Goal: Information Seeking & Learning: Check status

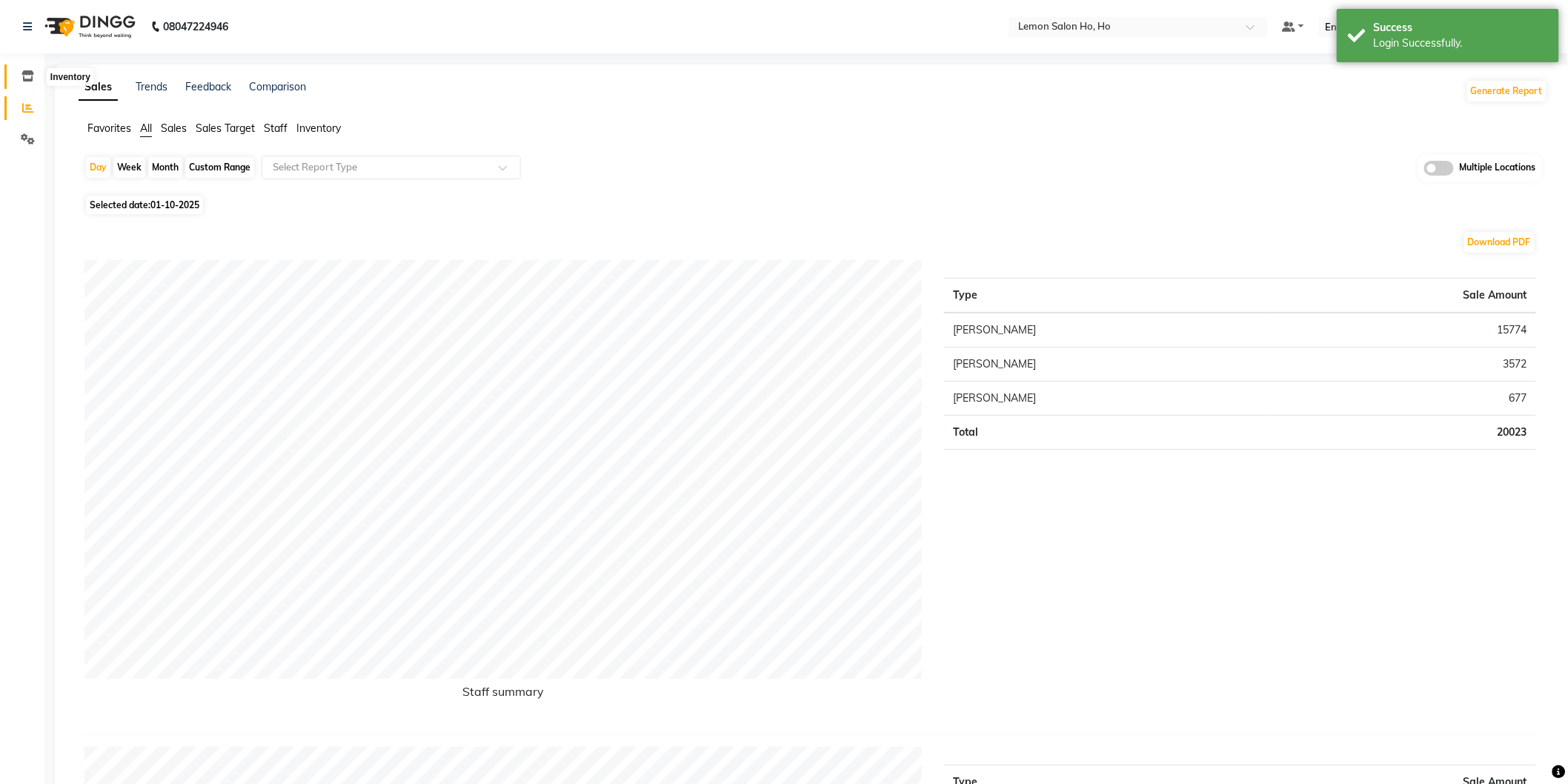
click at [24, 69] on span at bounding box center [27, 76] width 26 height 17
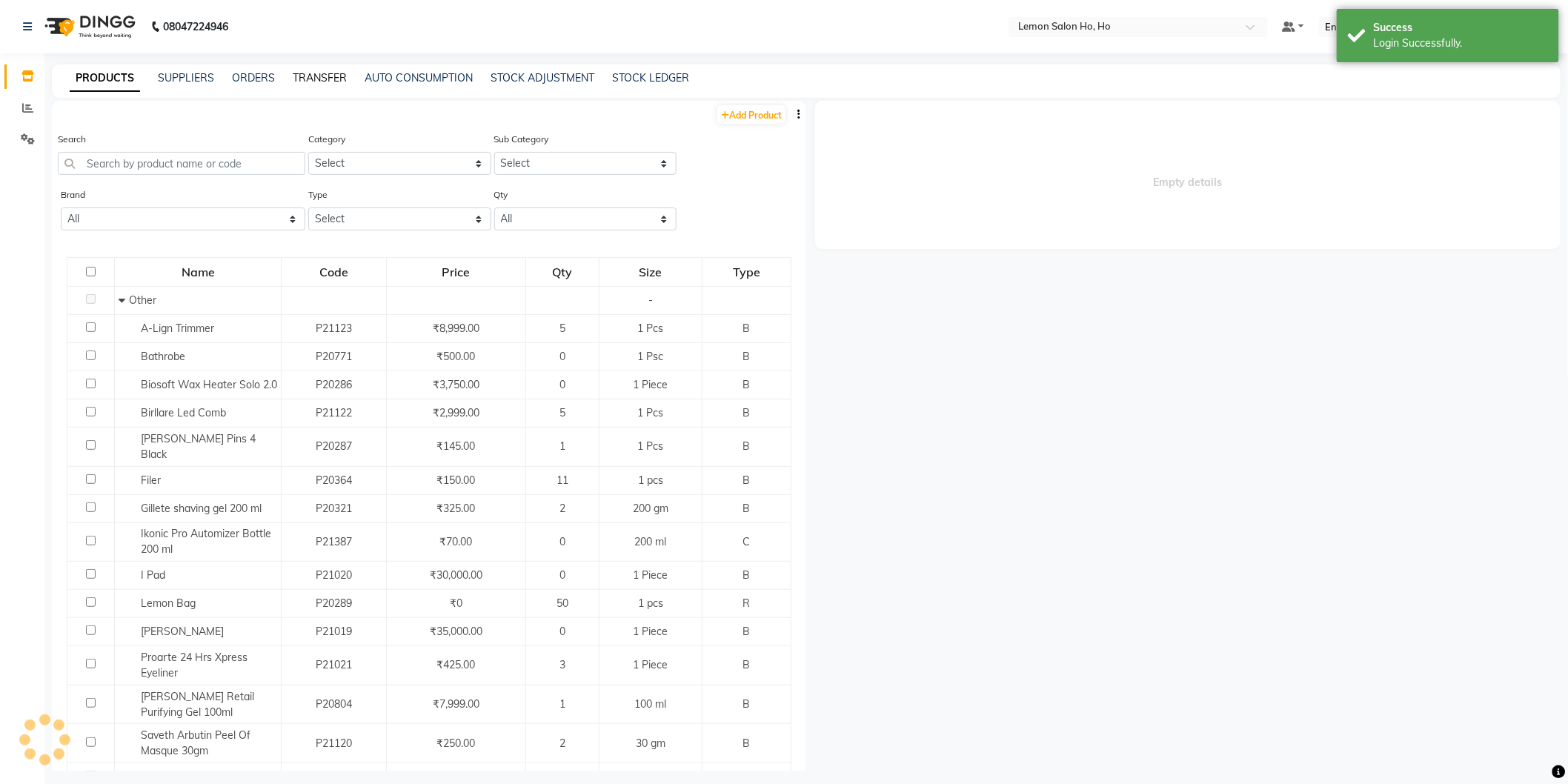
click at [312, 78] on link "TRANSFER" at bounding box center [320, 78] width 54 height 14
select select "sender"
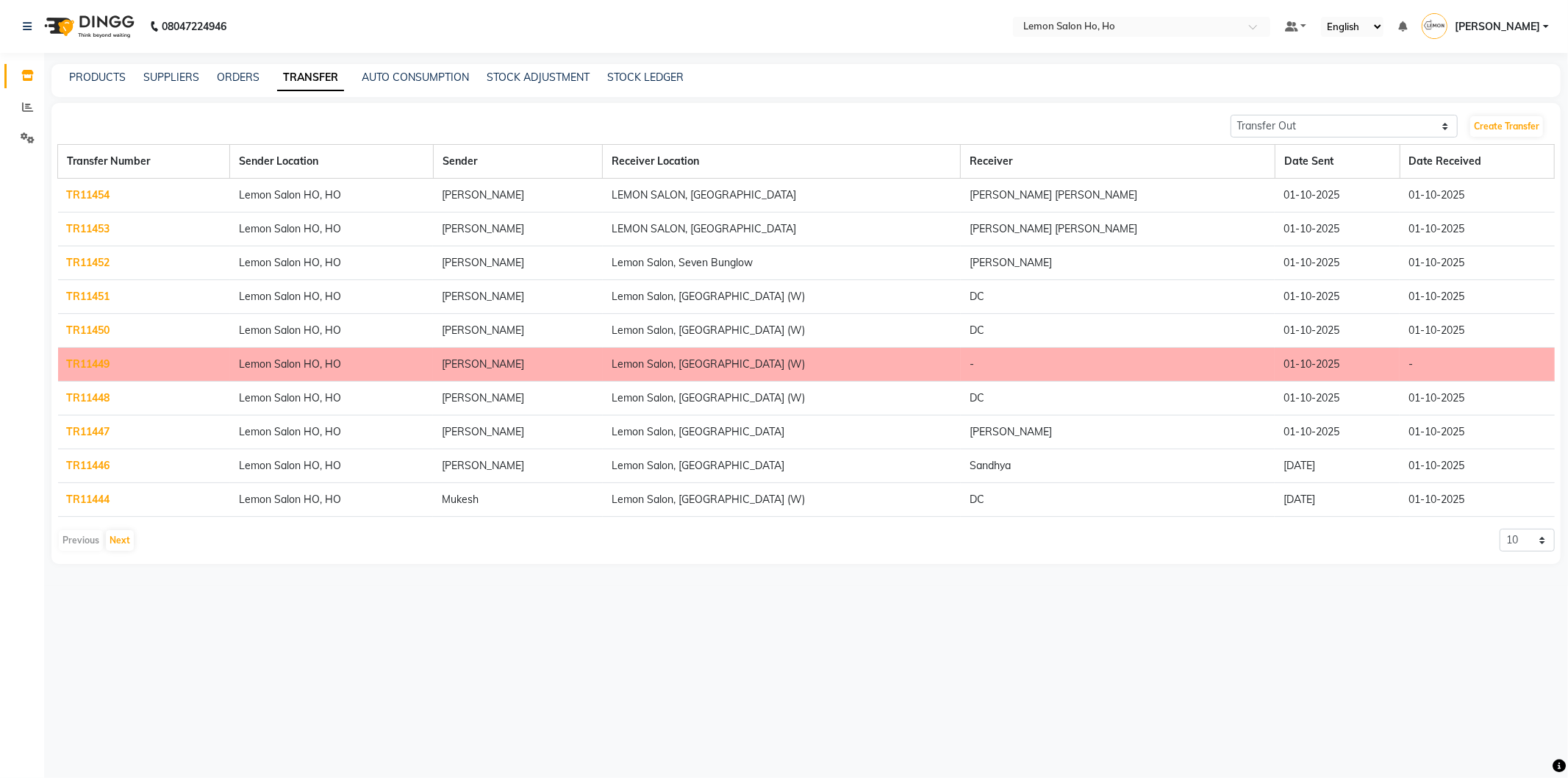
click at [90, 297] on link "TR11451" at bounding box center [88, 296] width 44 height 13
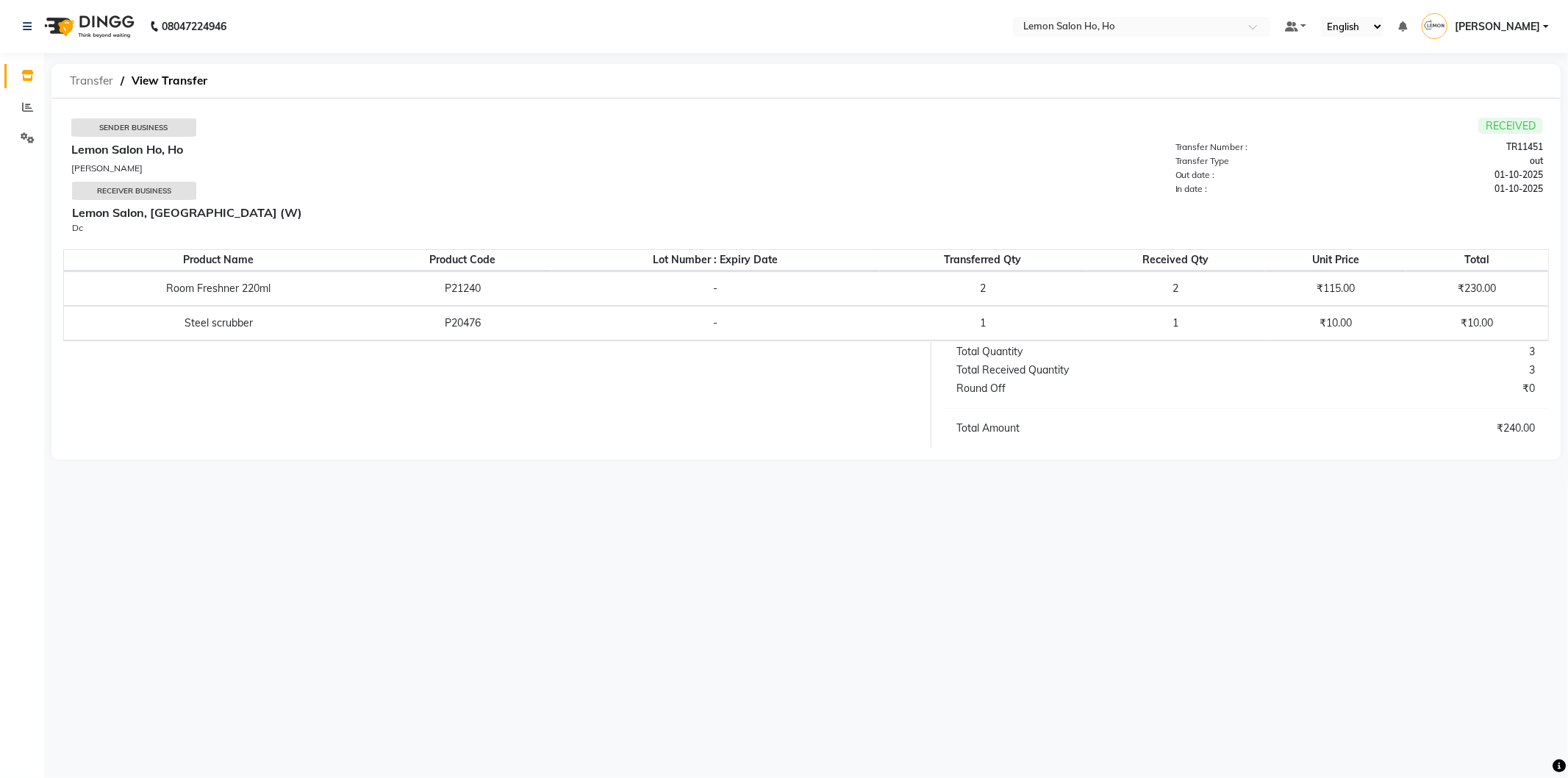
click at [90, 82] on span "Transfer" at bounding box center [91, 80] width 58 height 26
select select "sender"
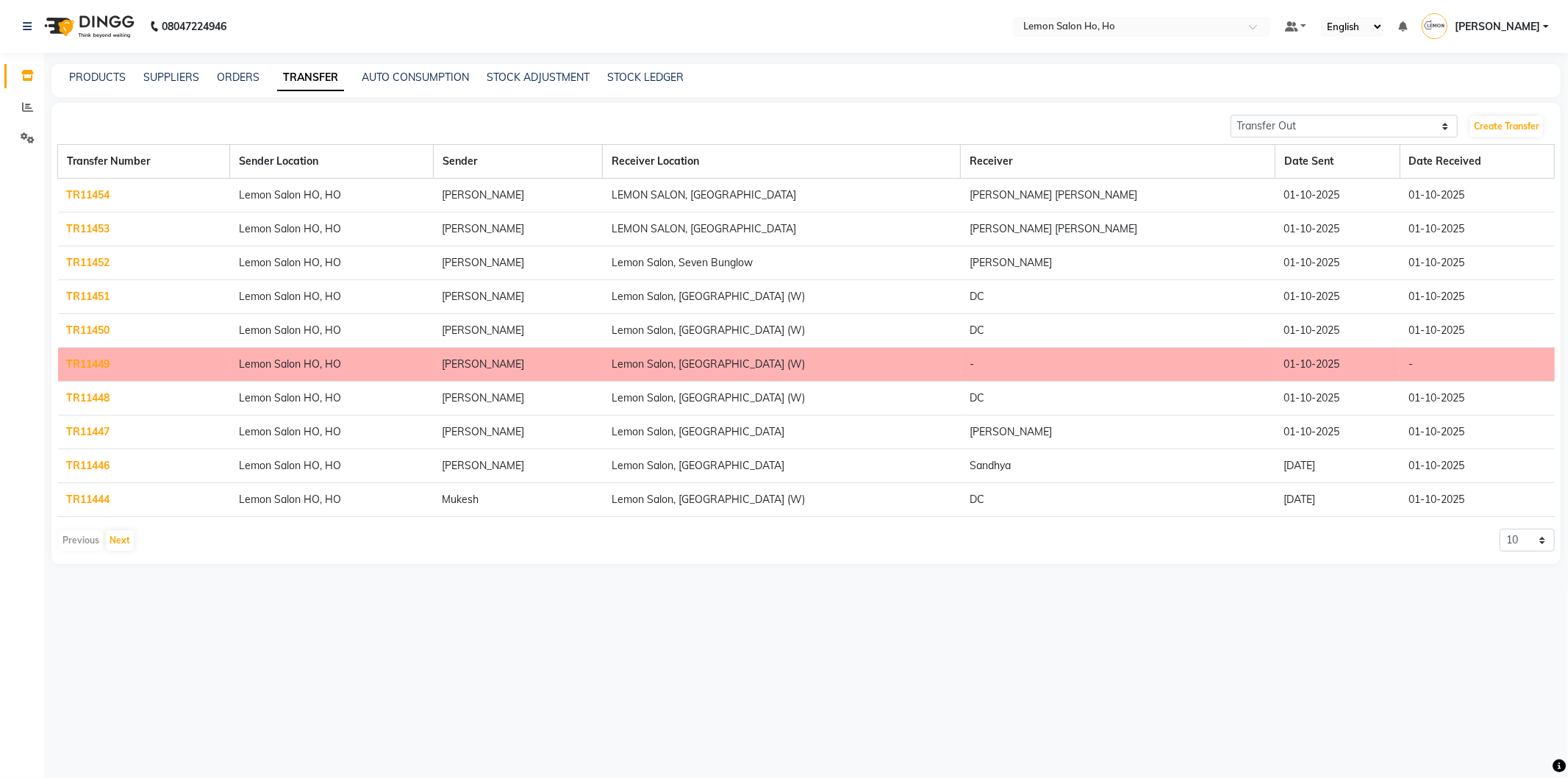
click at [99, 329] on link "TR11450" at bounding box center [88, 330] width 44 height 13
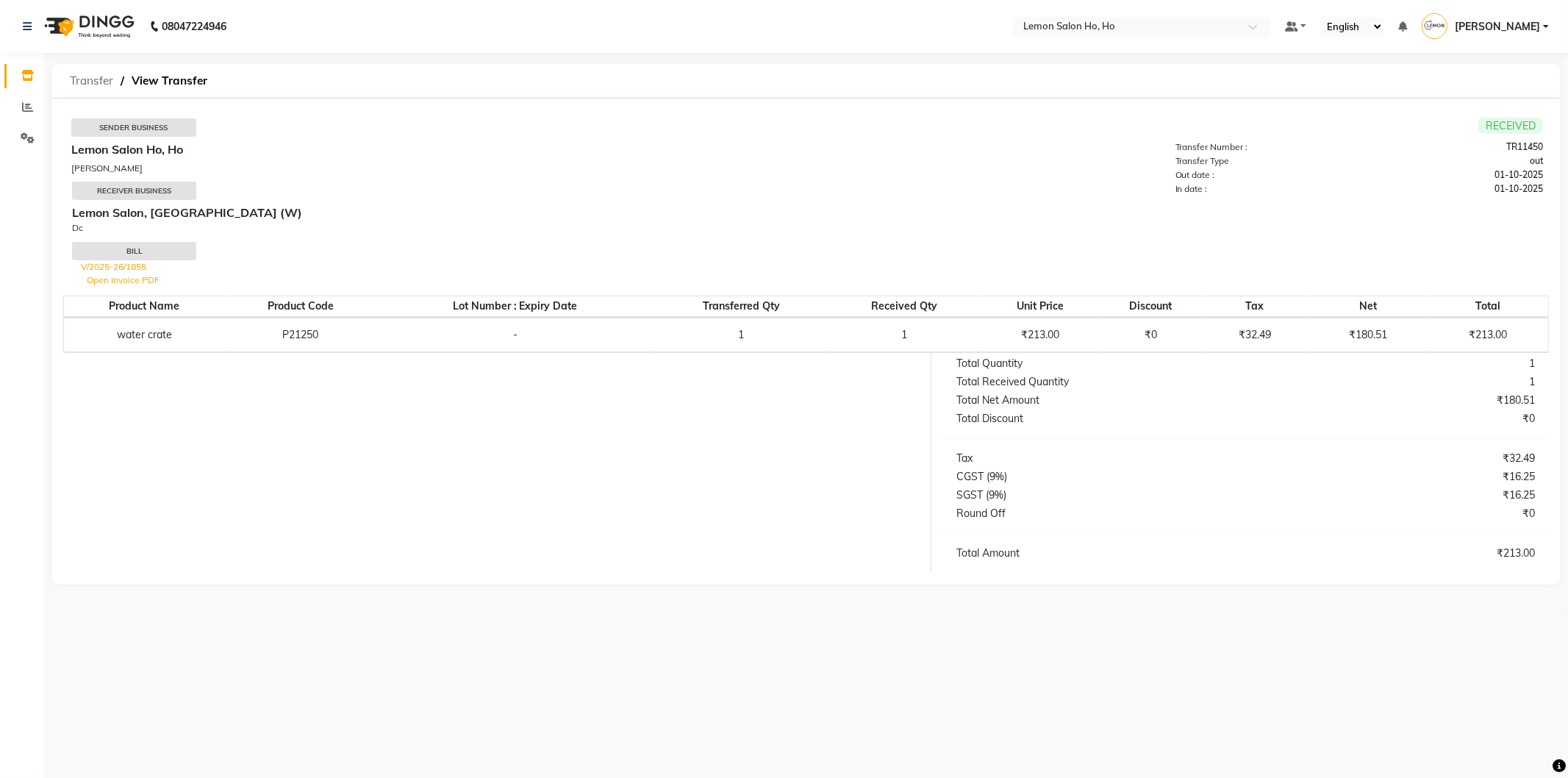
click at [93, 84] on span "Transfer" at bounding box center [91, 80] width 58 height 26
select select "sender"
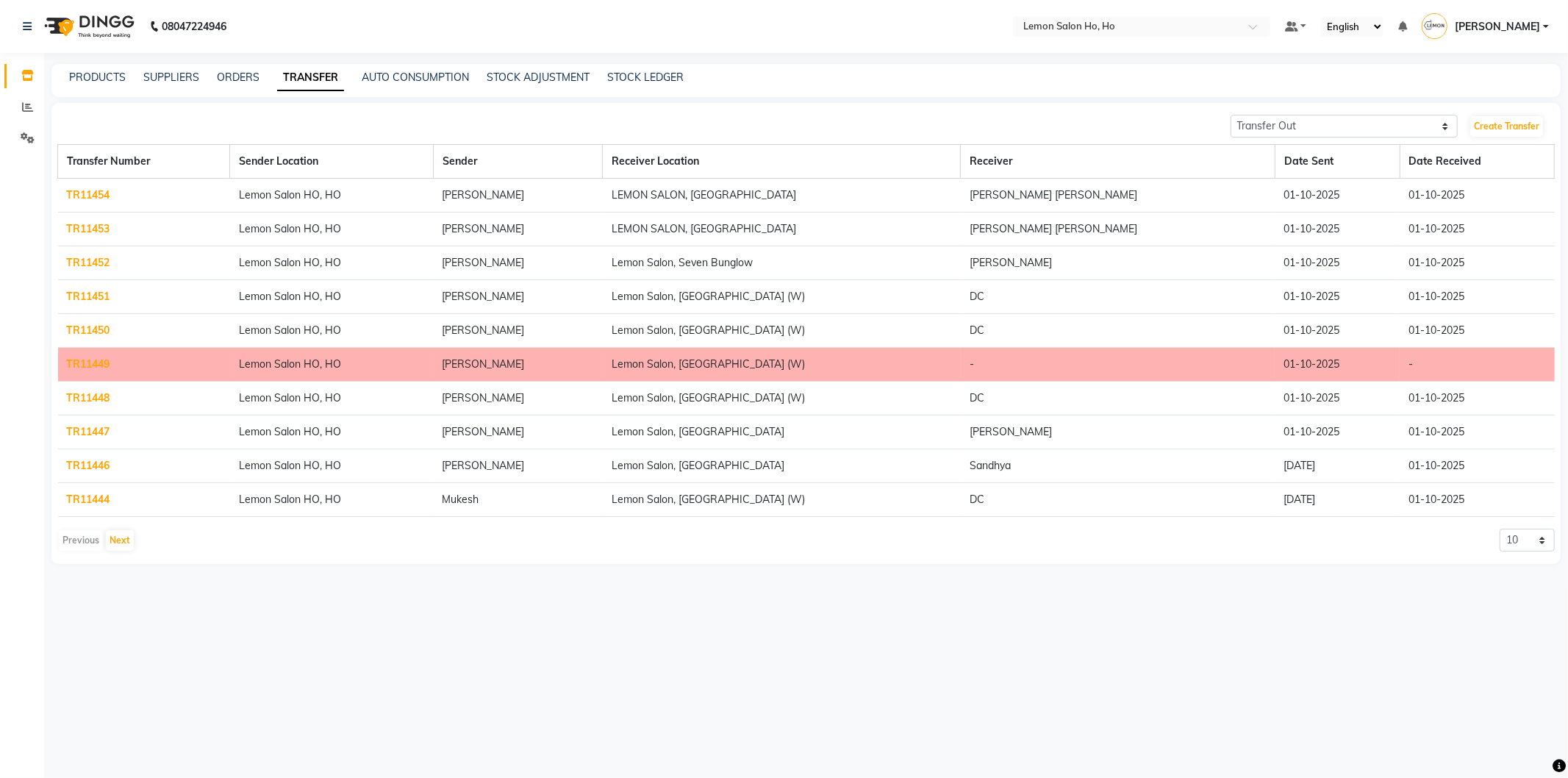
click at [89, 363] on link "TR11449" at bounding box center [88, 364] width 44 height 13
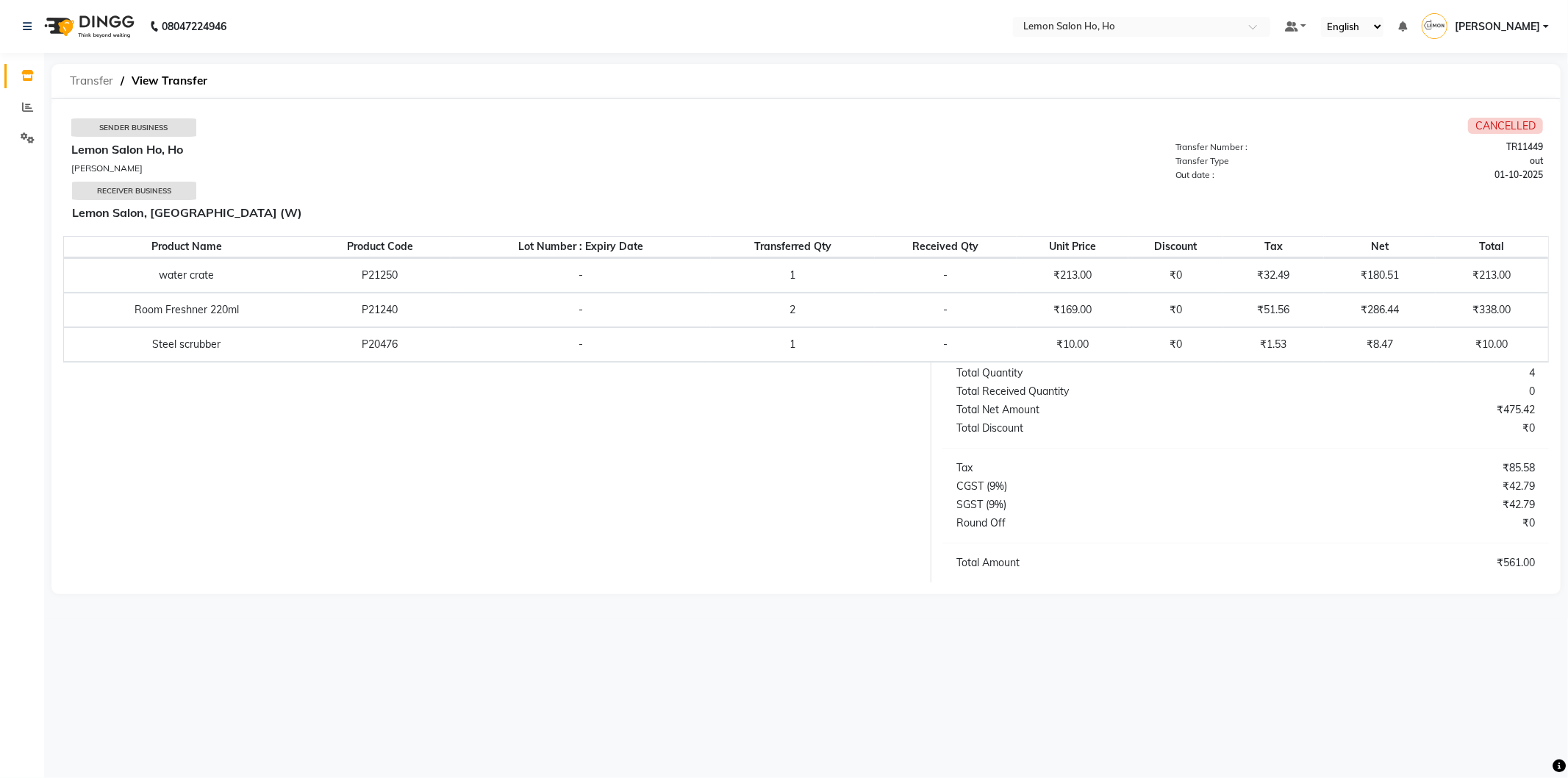
click at [91, 84] on span "Transfer" at bounding box center [91, 80] width 58 height 26
select select "sender"
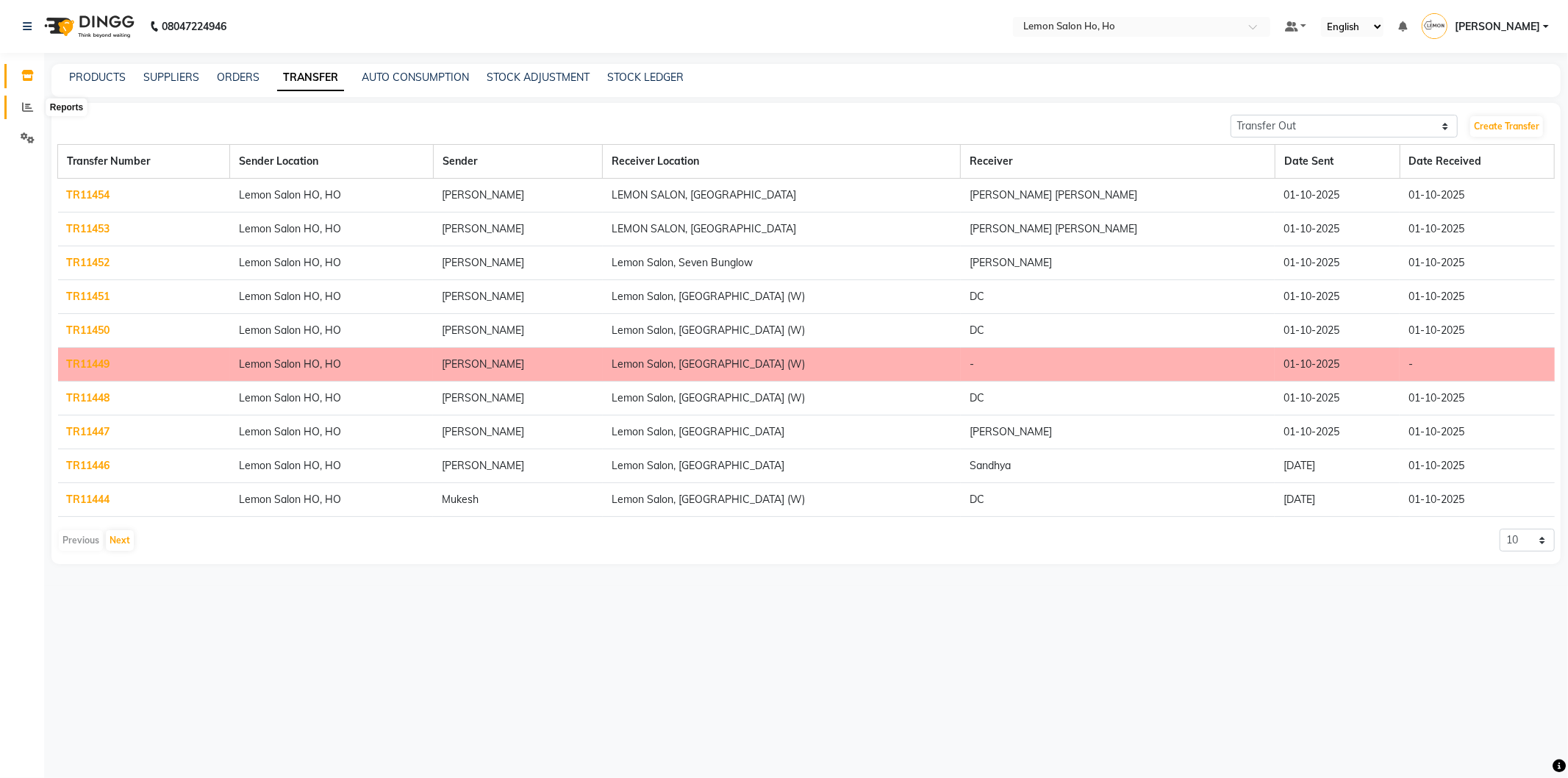
click at [24, 106] on icon at bounding box center [27, 107] width 11 height 11
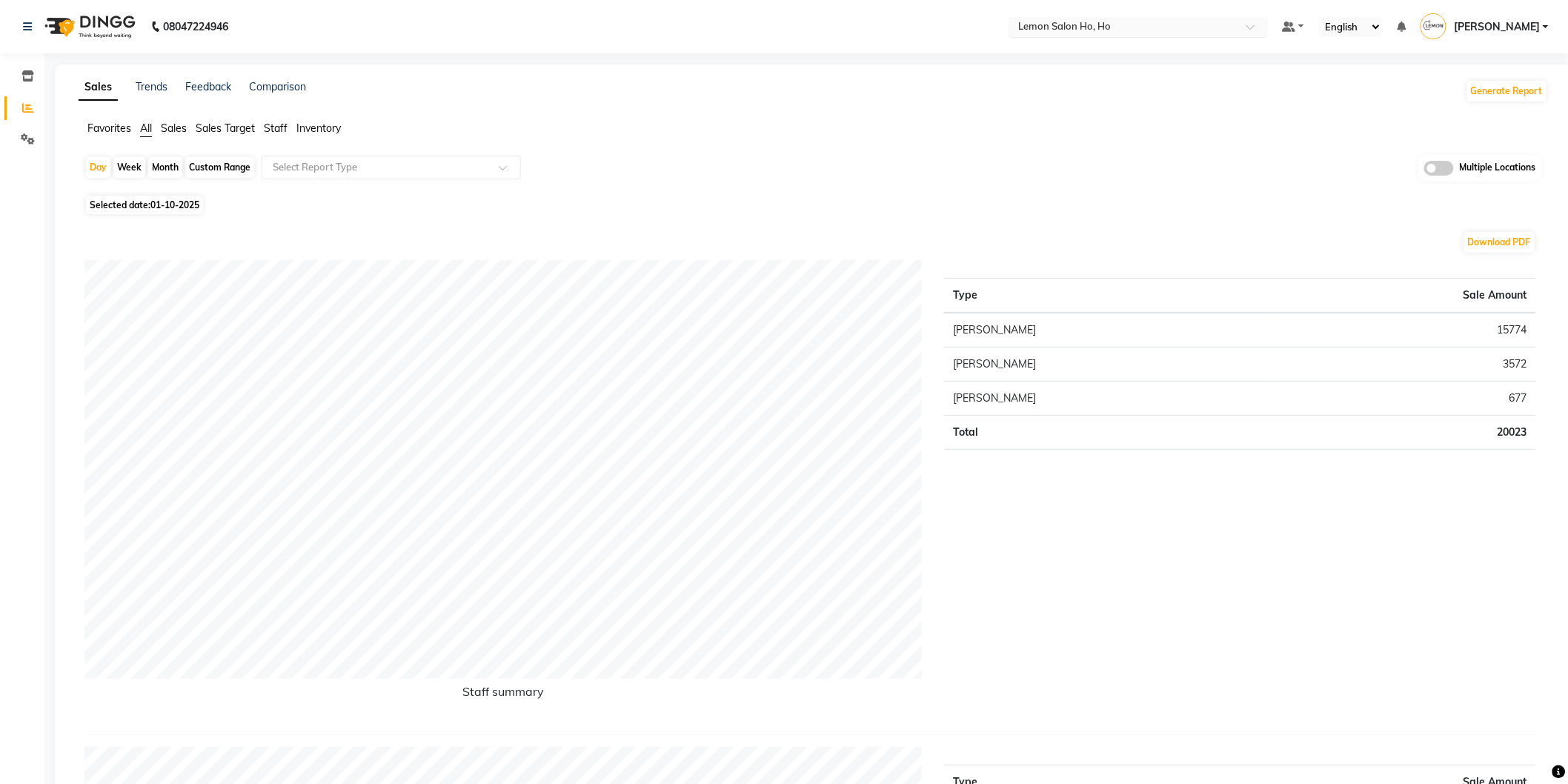
click at [1260, 27] on span at bounding box center [1256, 31] width 19 height 14
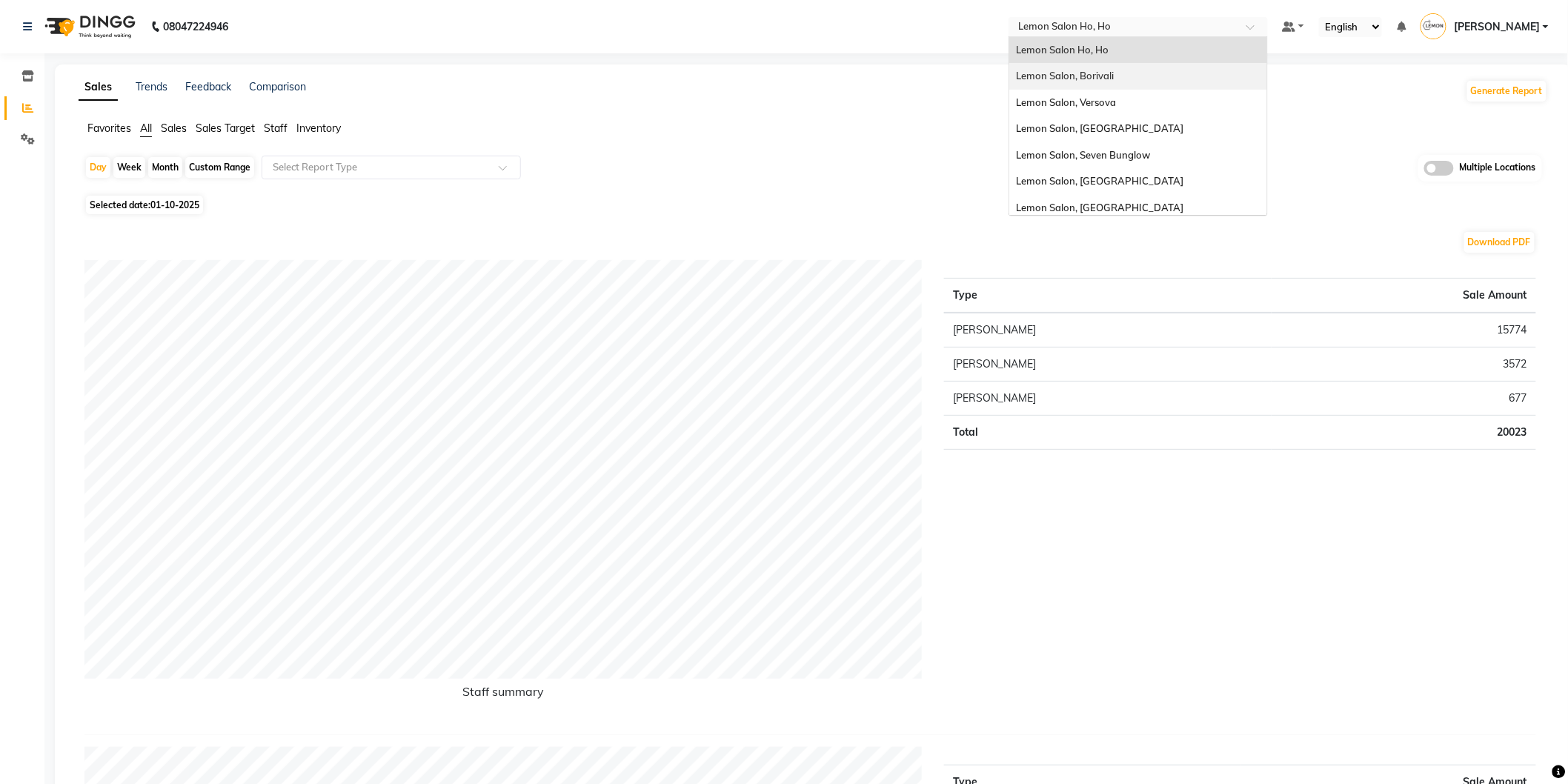
click at [1114, 78] on span "Lemon Salon, Borivali" at bounding box center [1065, 76] width 98 height 12
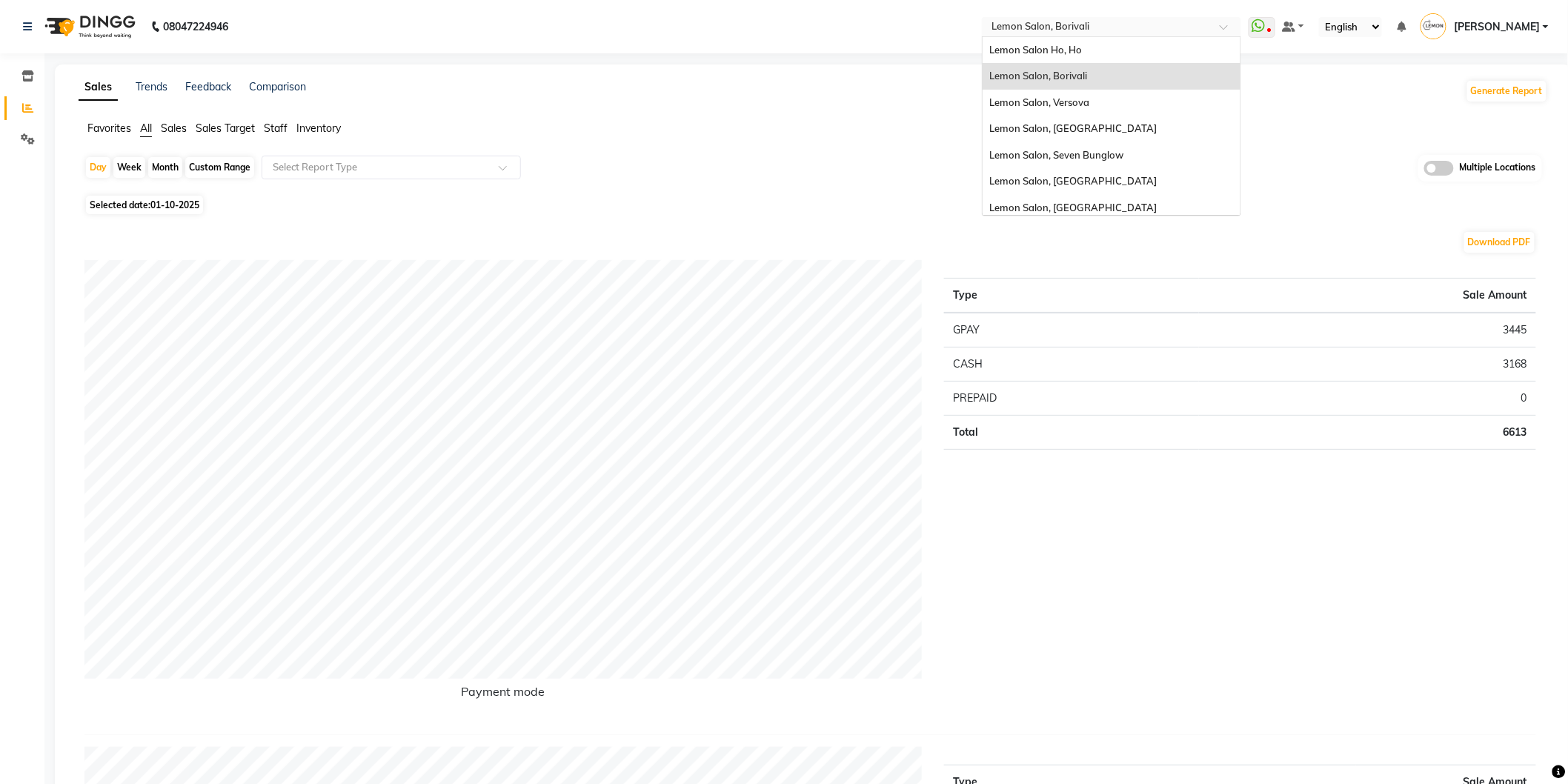
click at [1235, 30] on span at bounding box center [1229, 31] width 19 height 14
click at [1090, 101] on span "Lemon Salon, Versova" at bounding box center [1040, 103] width 100 height 12
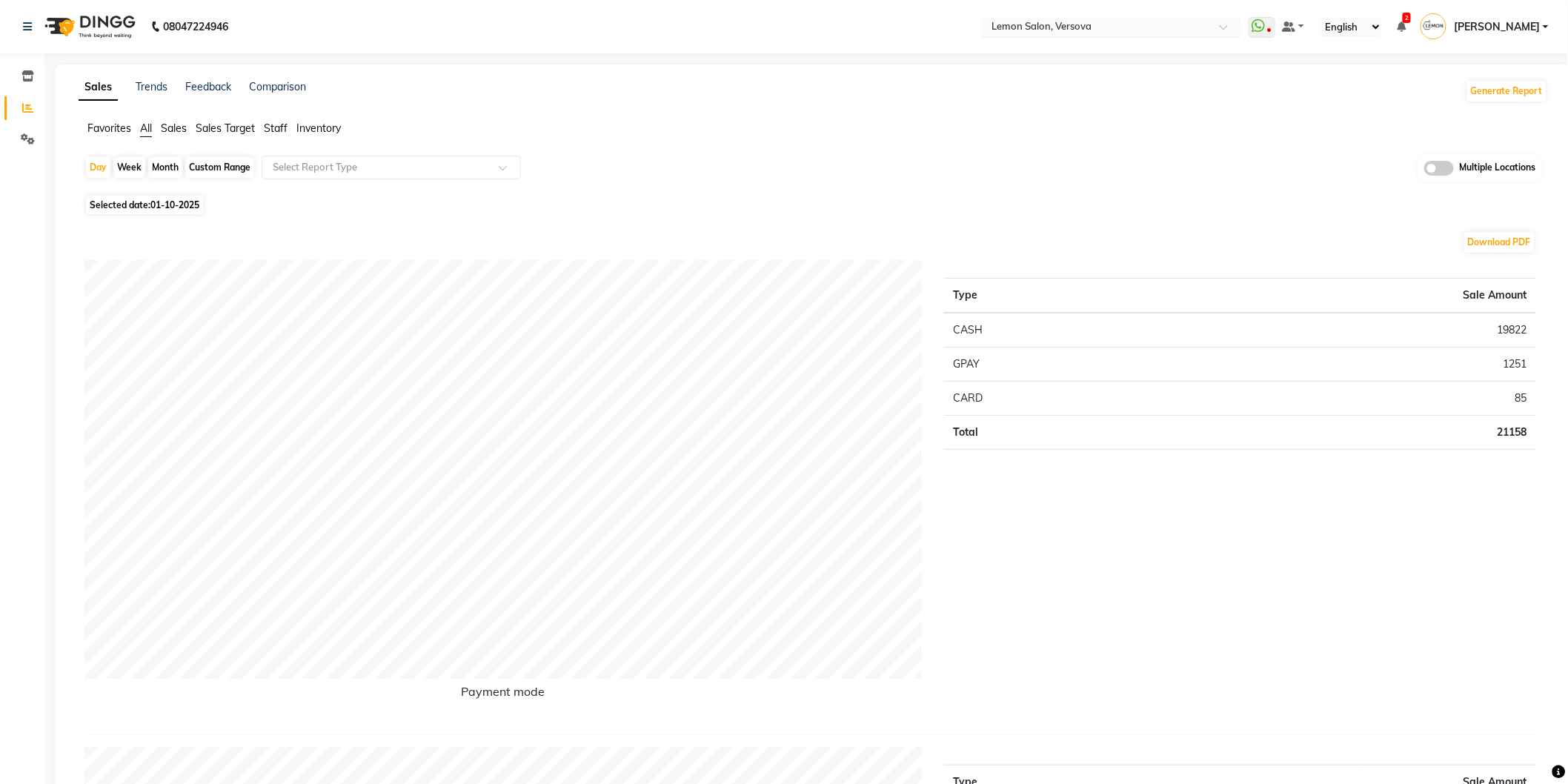
click at [1237, 27] on span at bounding box center [1229, 31] width 19 height 14
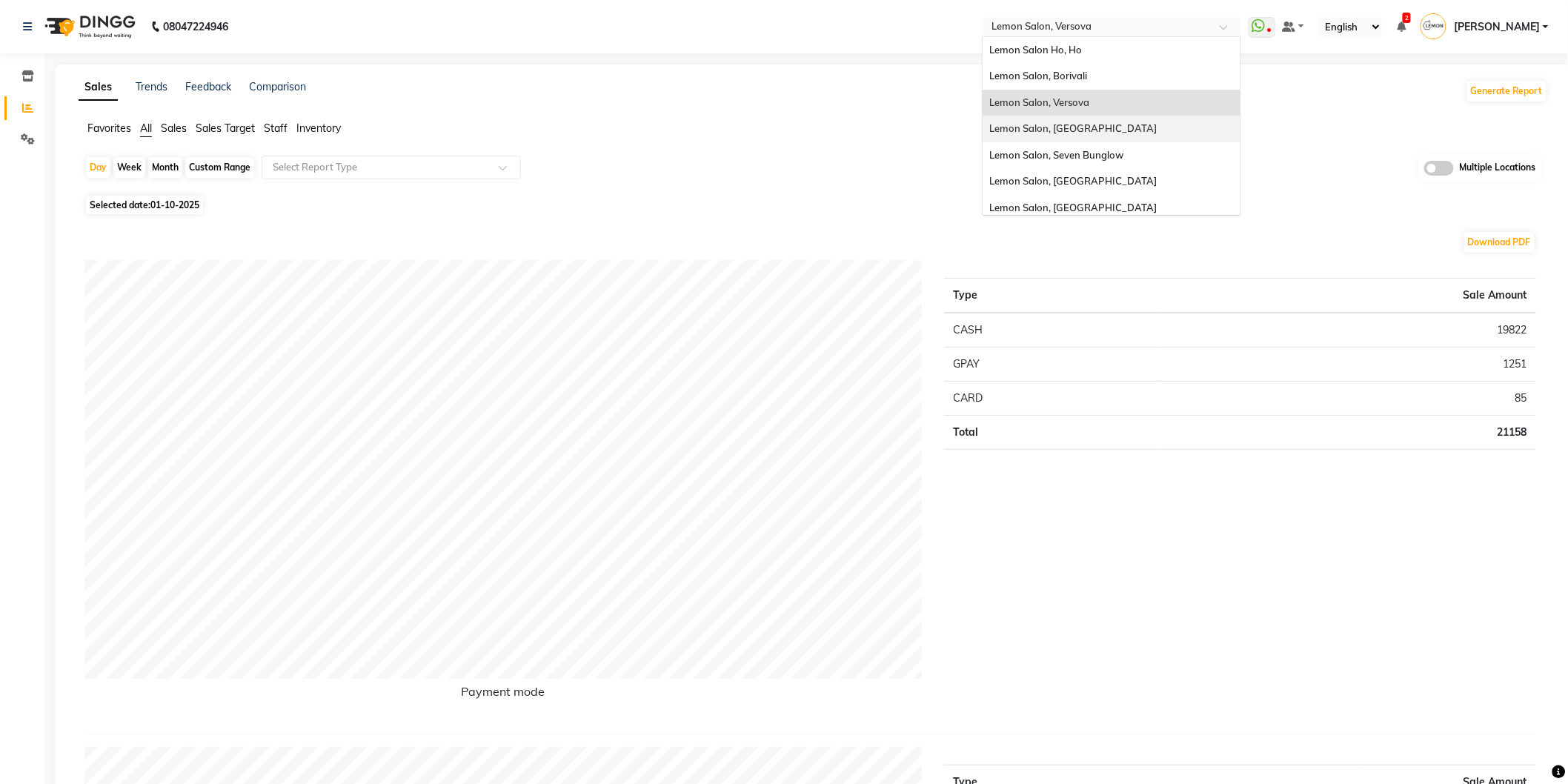
click at [1095, 126] on span "Lemon Salon, Goregaon" at bounding box center [1073, 128] width 167 height 12
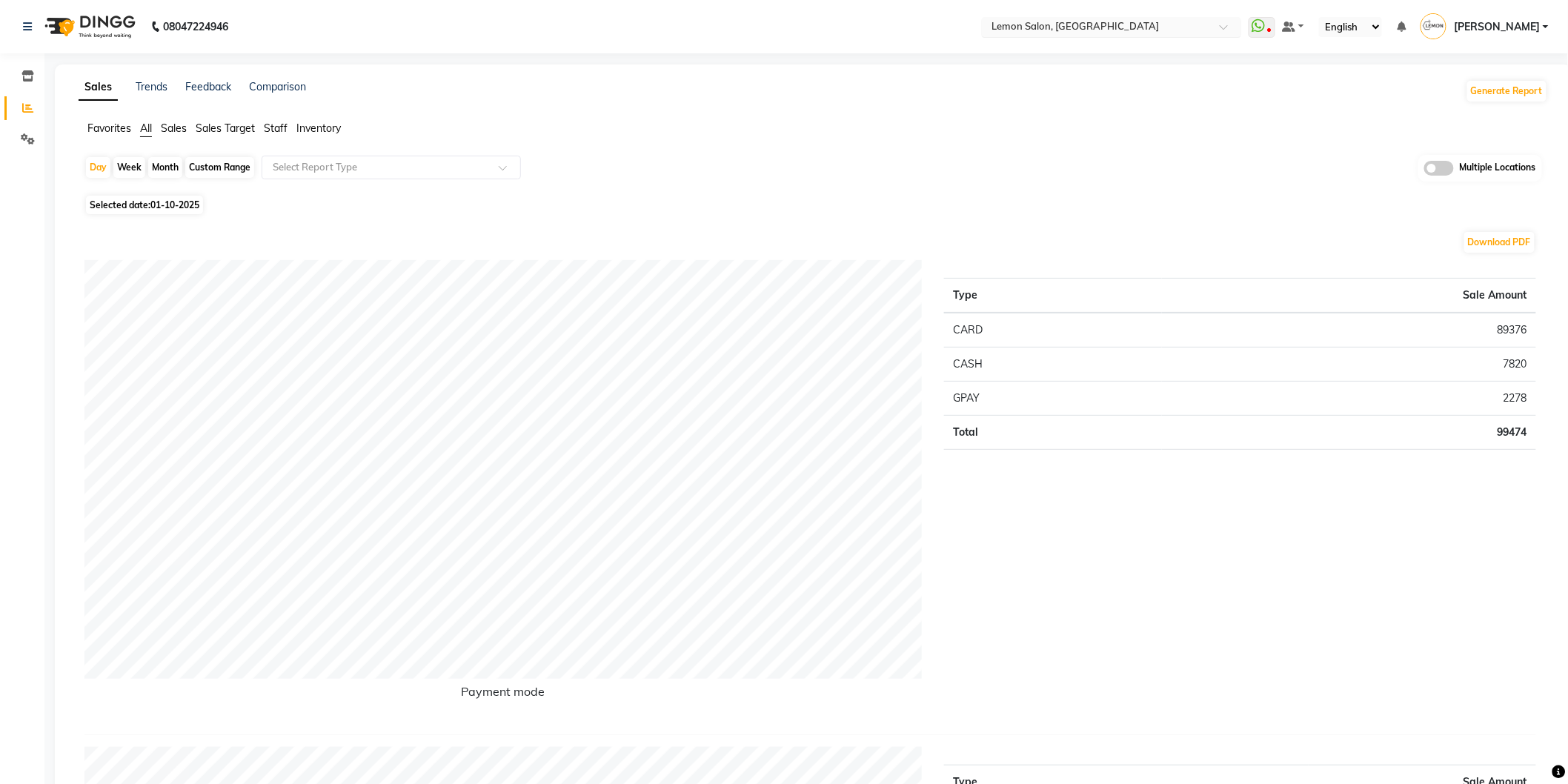
click at [1237, 31] on span at bounding box center [1229, 31] width 19 height 14
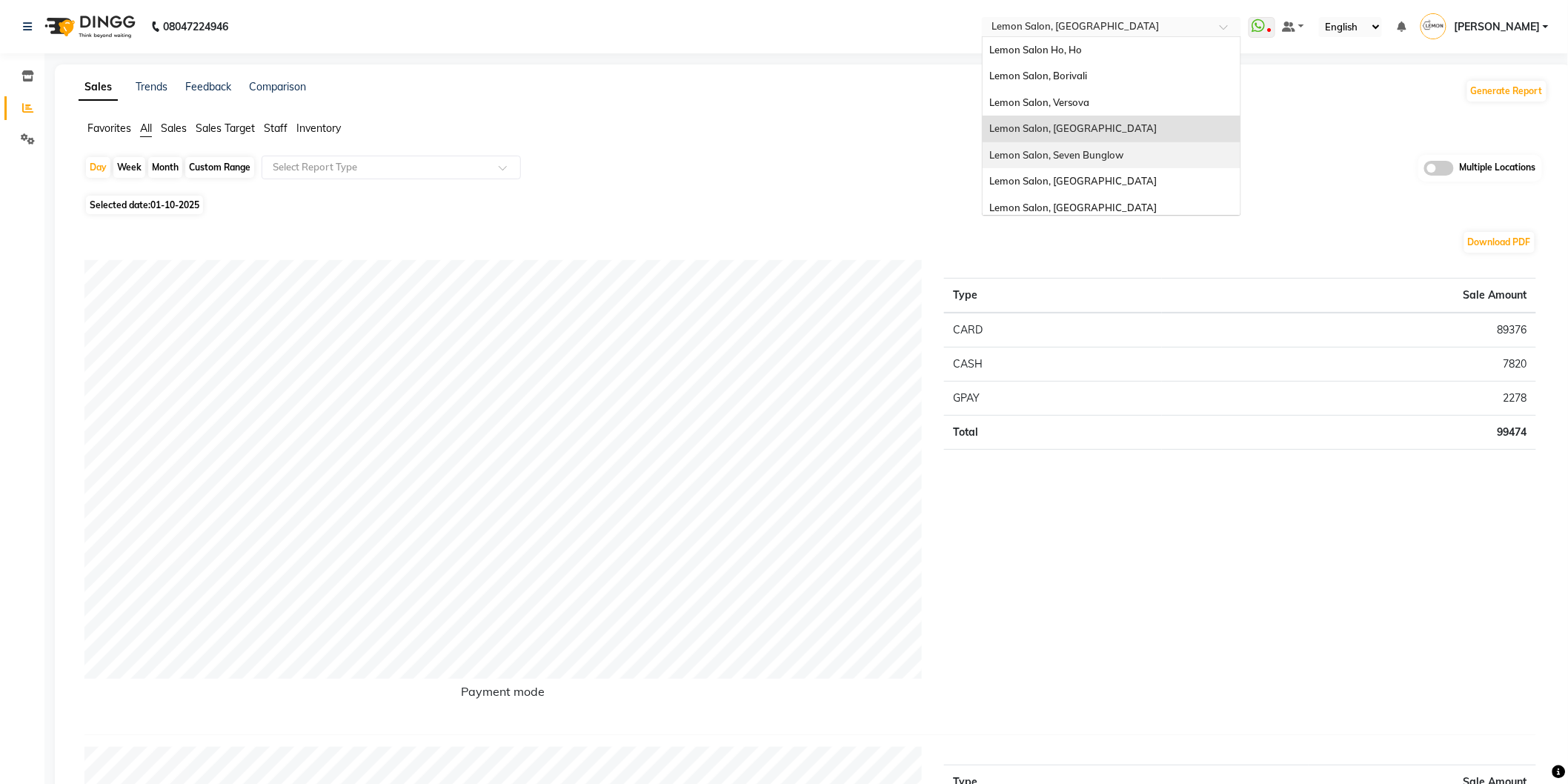
click at [1141, 155] on div "Lemon Salon, Seven Bunglow" at bounding box center [1112, 155] width 258 height 26
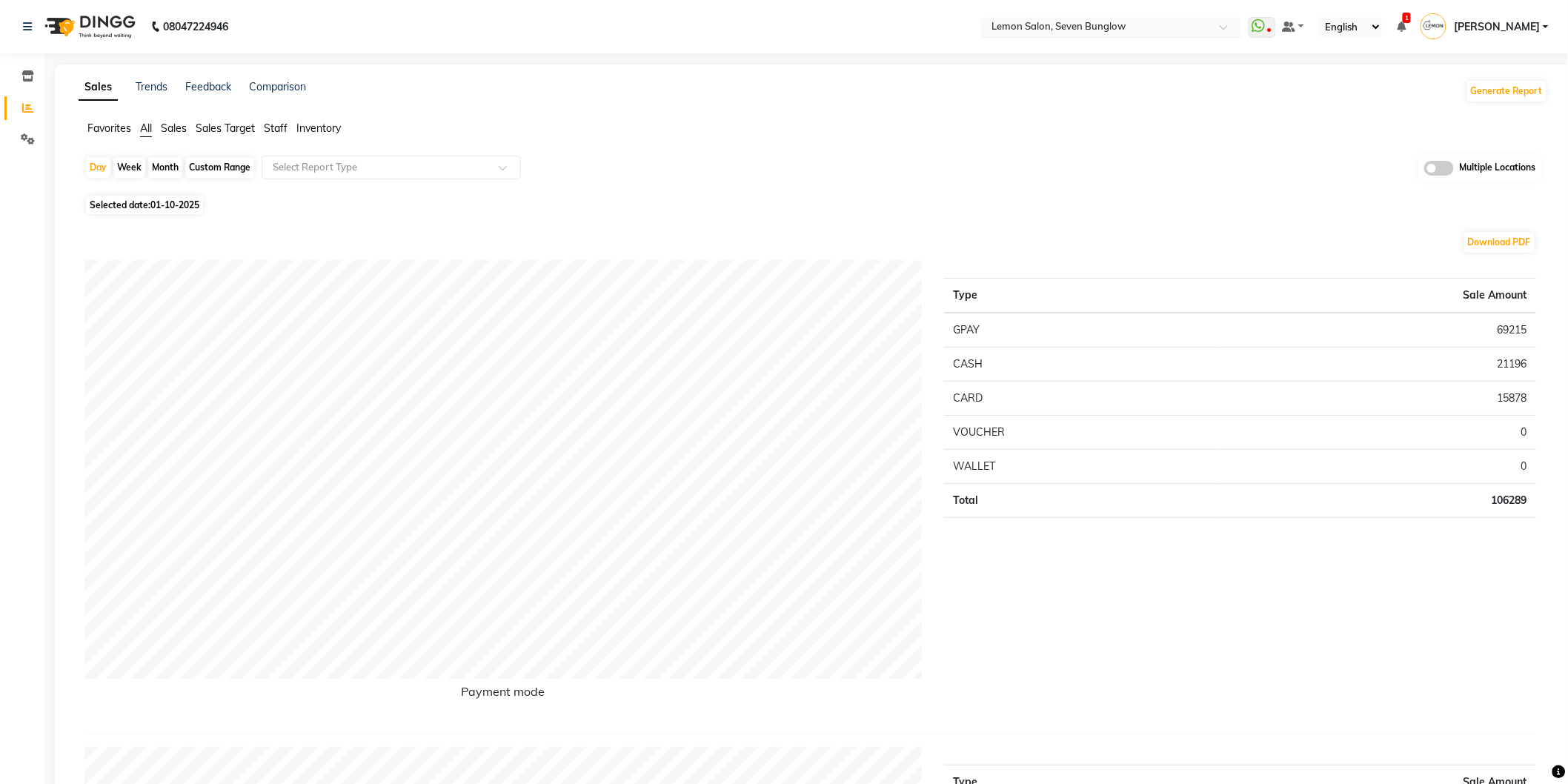
click at [1234, 26] on span at bounding box center [1229, 31] width 19 height 14
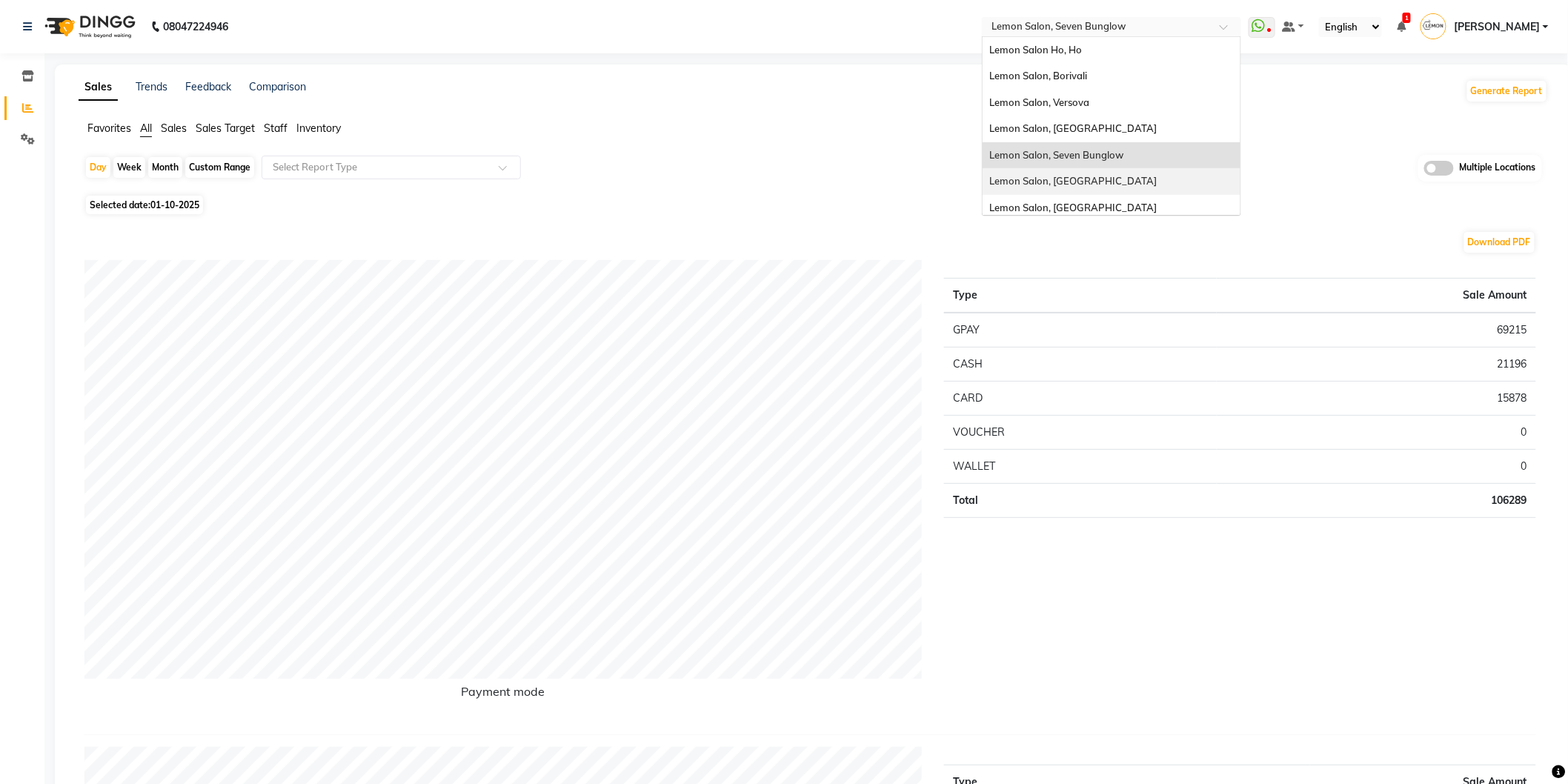
click at [1091, 181] on span "Lemon Salon, [GEOGRAPHIC_DATA]" at bounding box center [1073, 181] width 167 height 12
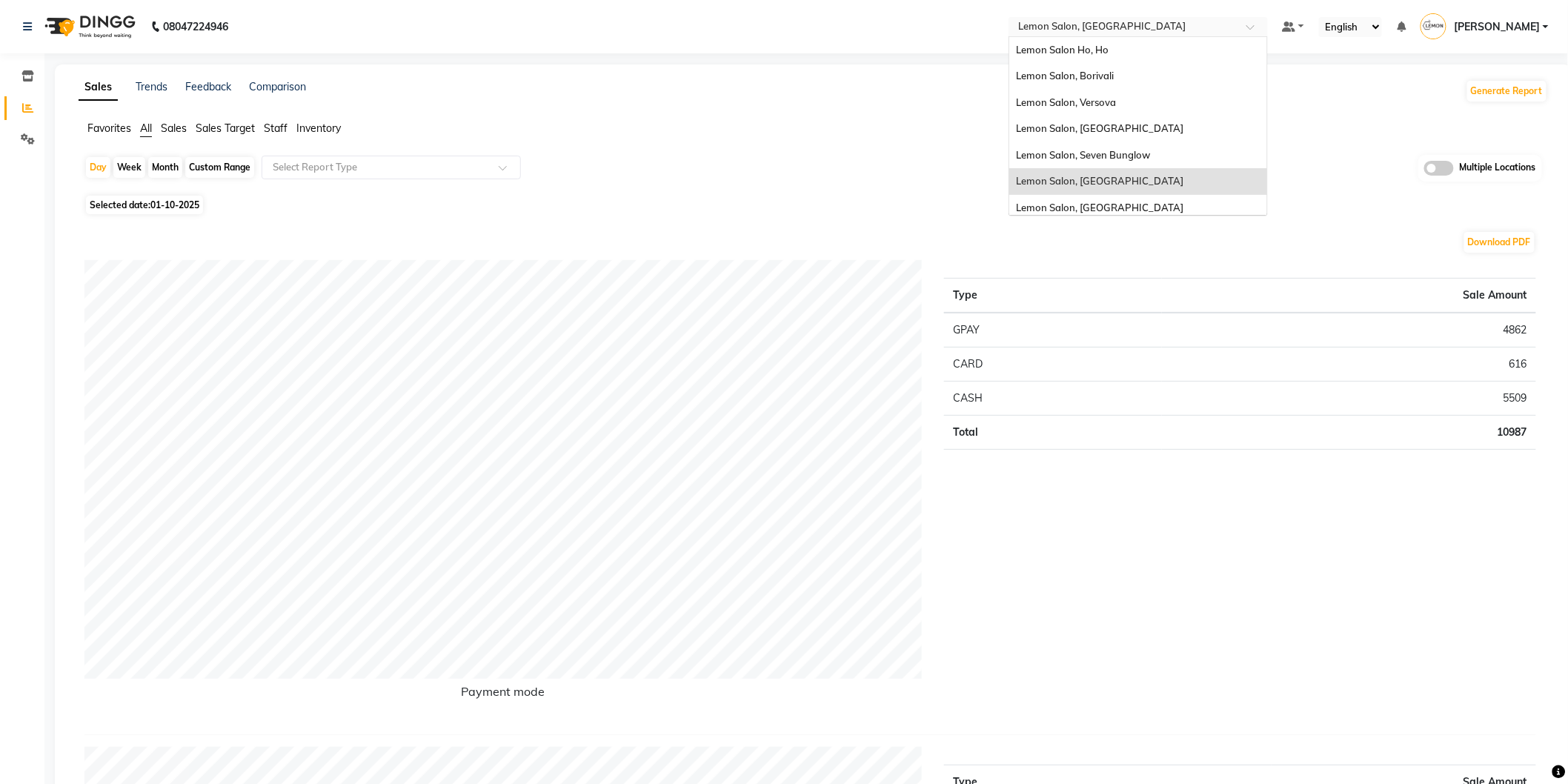
click at [1263, 28] on span at bounding box center [1256, 31] width 19 height 14
click at [1117, 204] on span "Lemon Salon, [GEOGRAPHIC_DATA]" at bounding box center [1100, 208] width 167 height 12
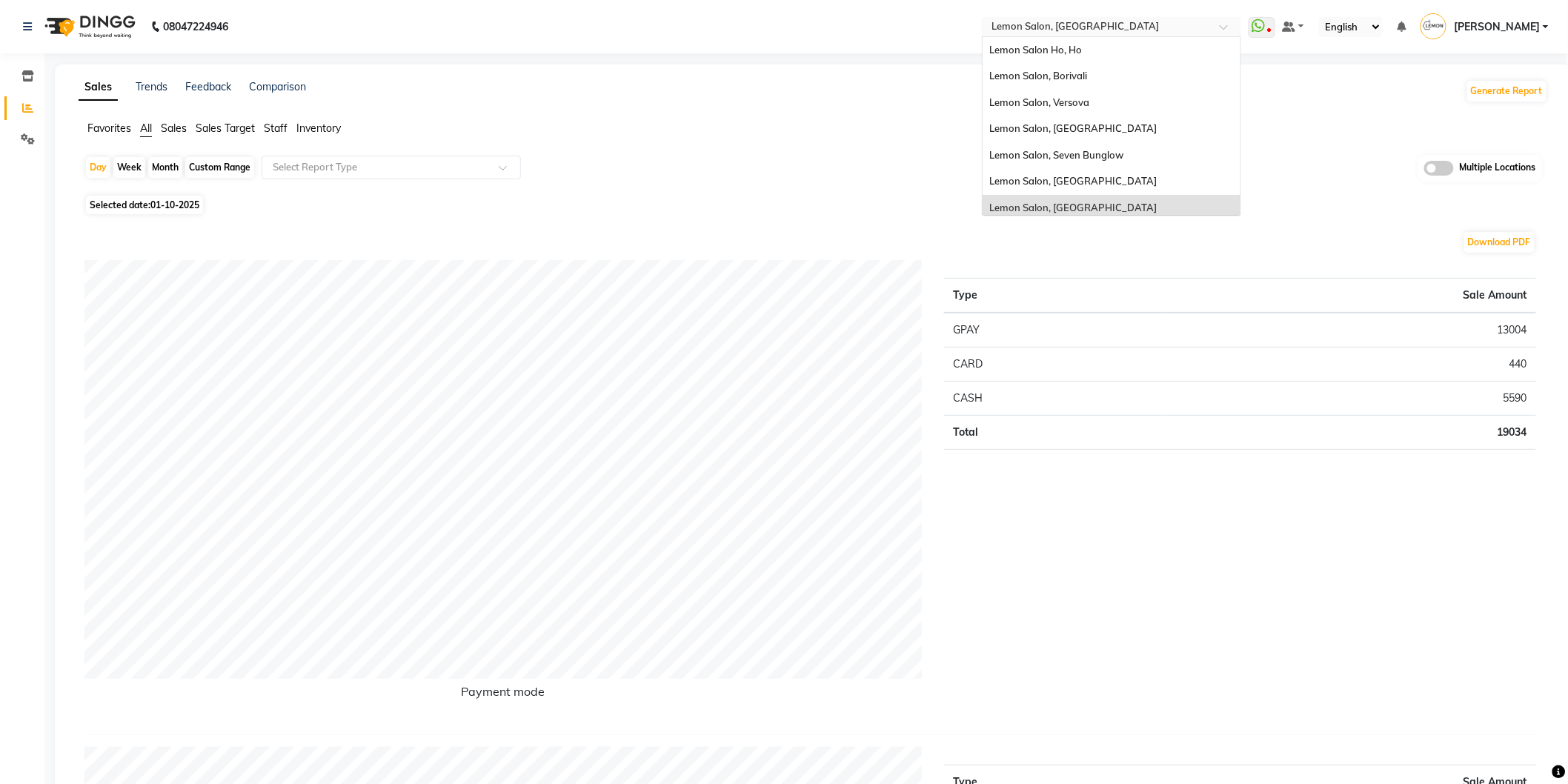
click at [1235, 30] on span at bounding box center [1229, 31] width 19 height 14
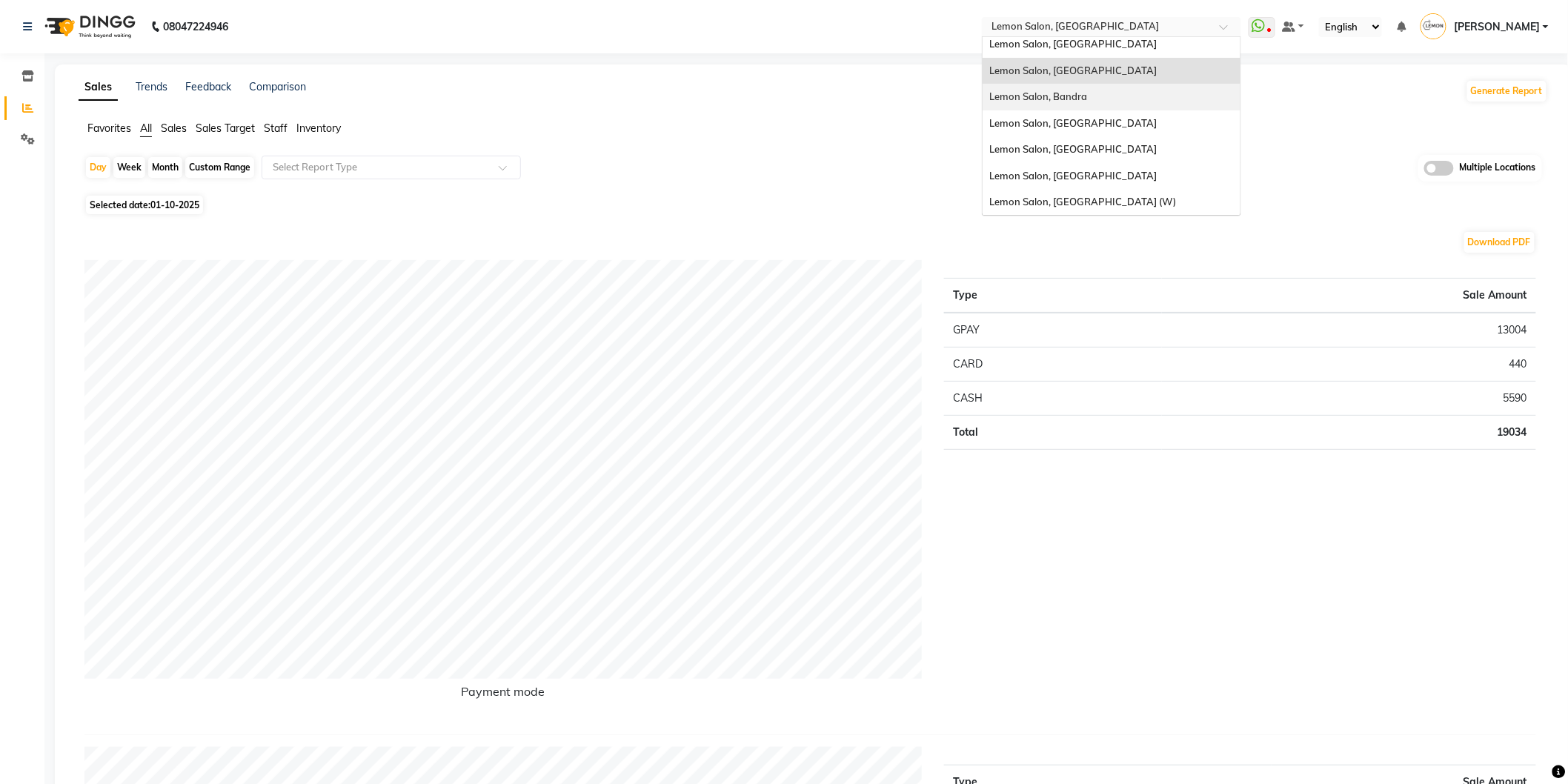
click at [1112, 94] on div "Lemon Salon, Bandra" at bounding box center [1112, 97] width 258 height 26
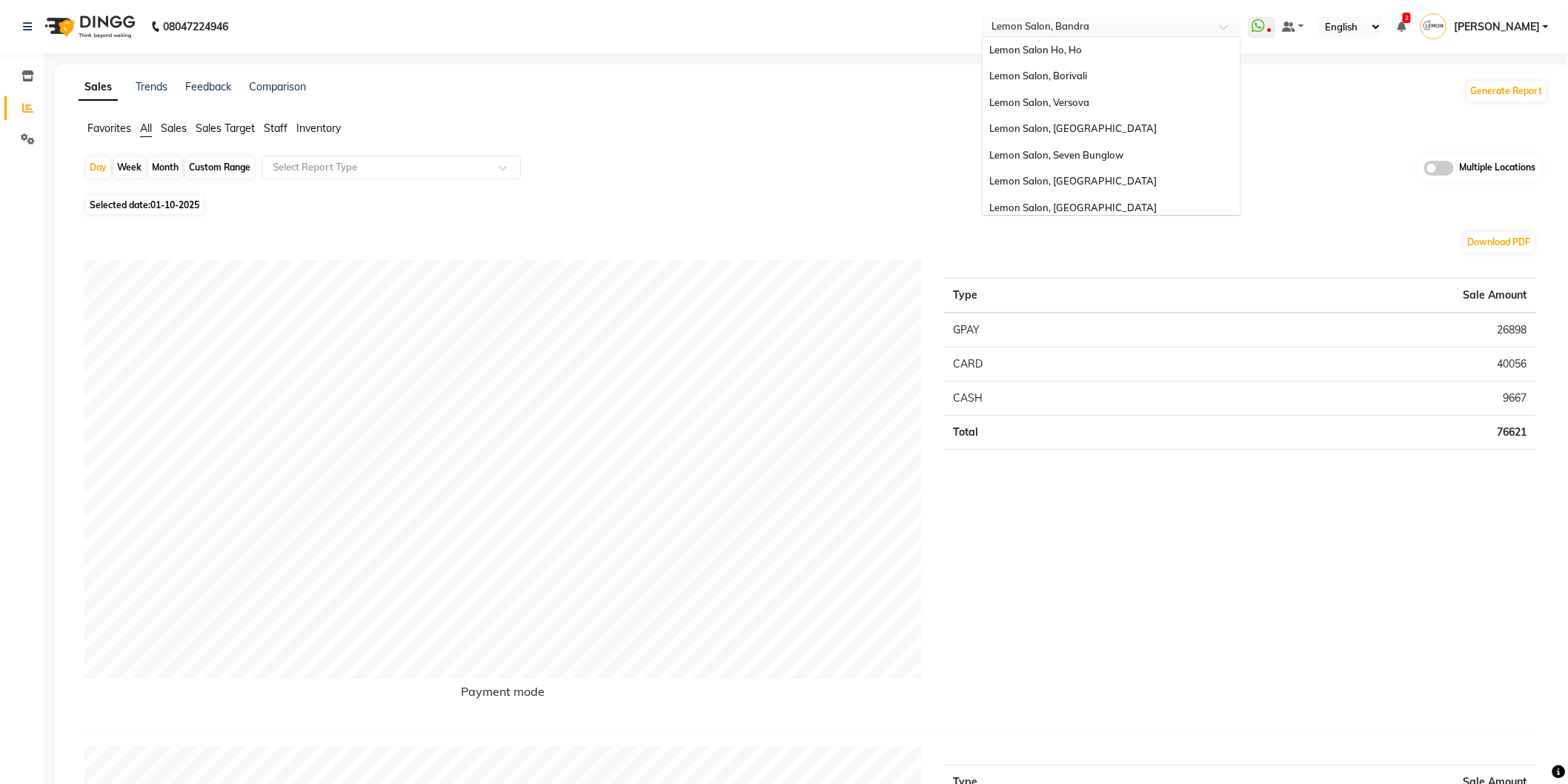
click at [1236, 25] on span at bounding box center [1229, 31] width 19 height 14
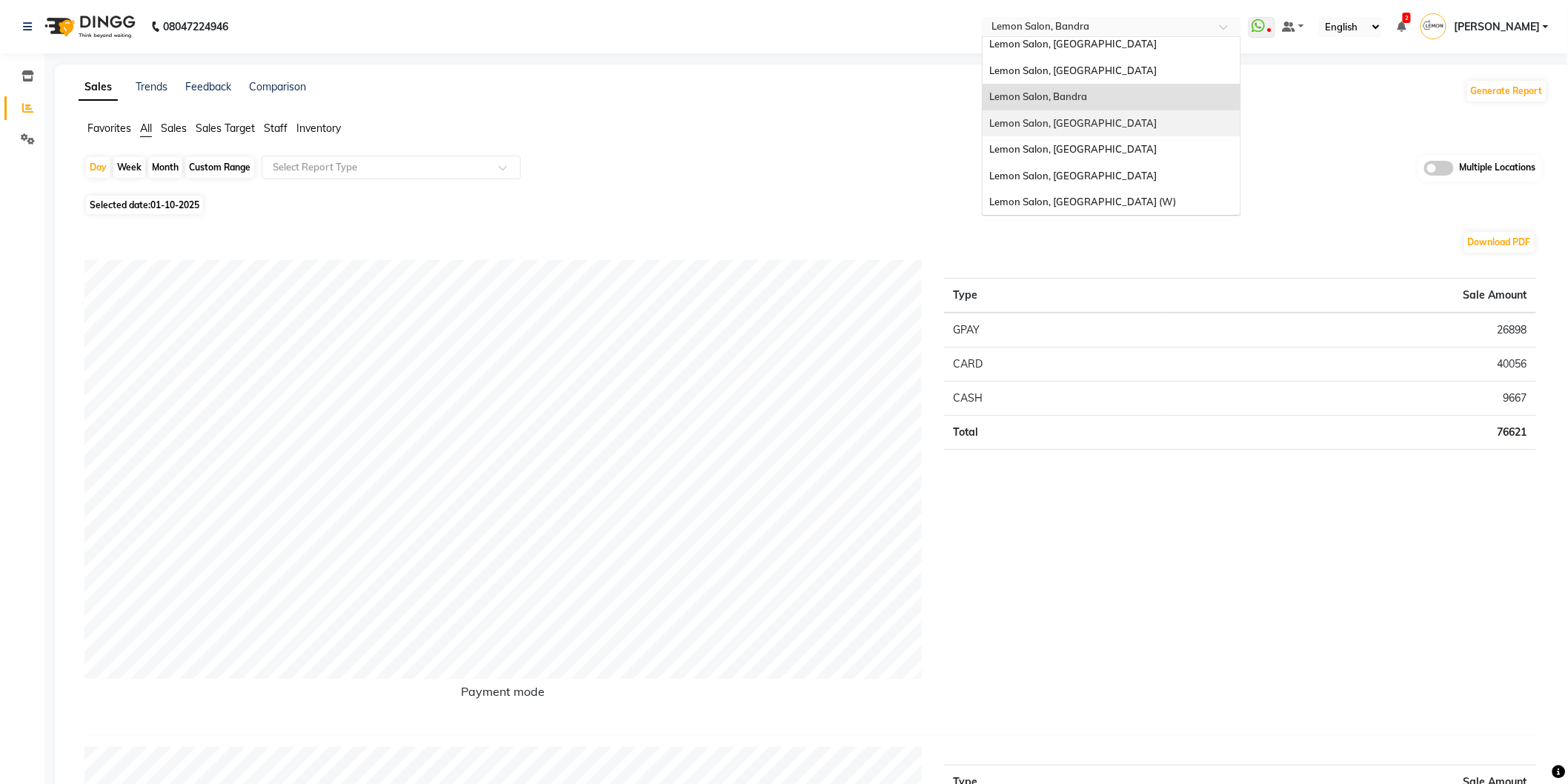
click at [1100, 120] on span "Lemon Salon, [GEOGRAPHIC_DATA]" at bounding box center [1073, 123] width 167 height 12
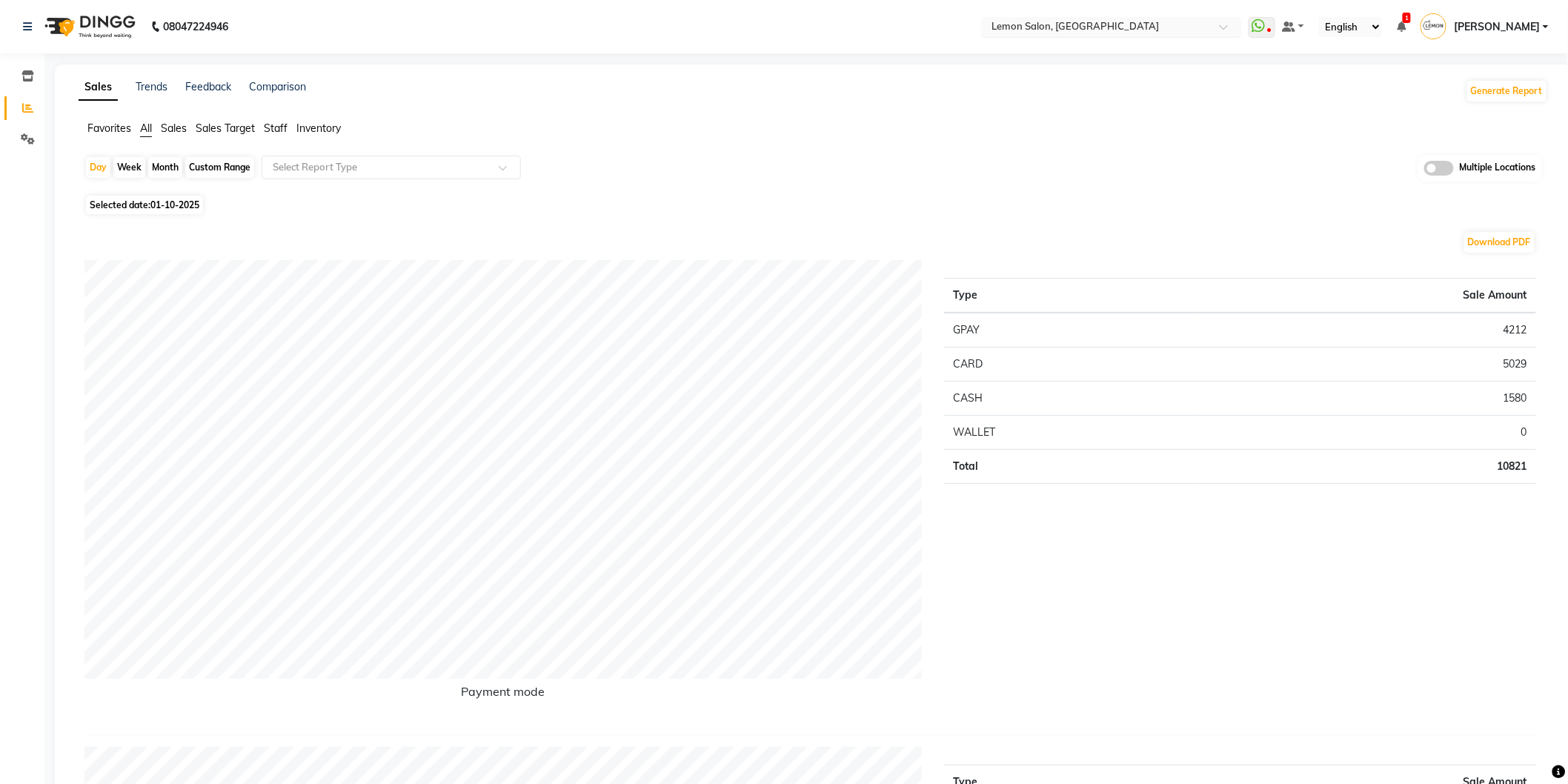
click at [1238, 26] on span at bounding box center [1229, 31] width 19 height 14
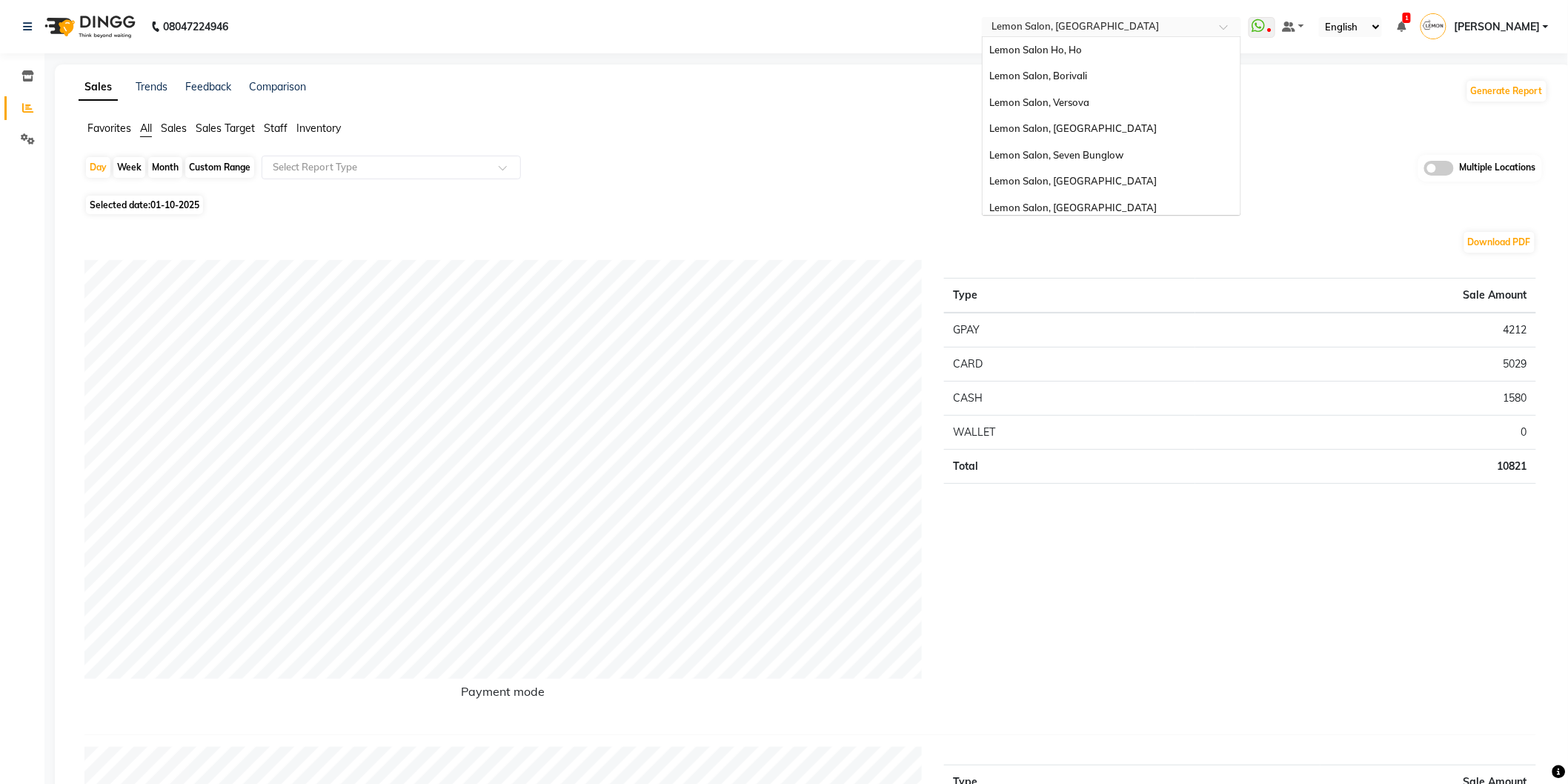
scroll to position [137, 0]
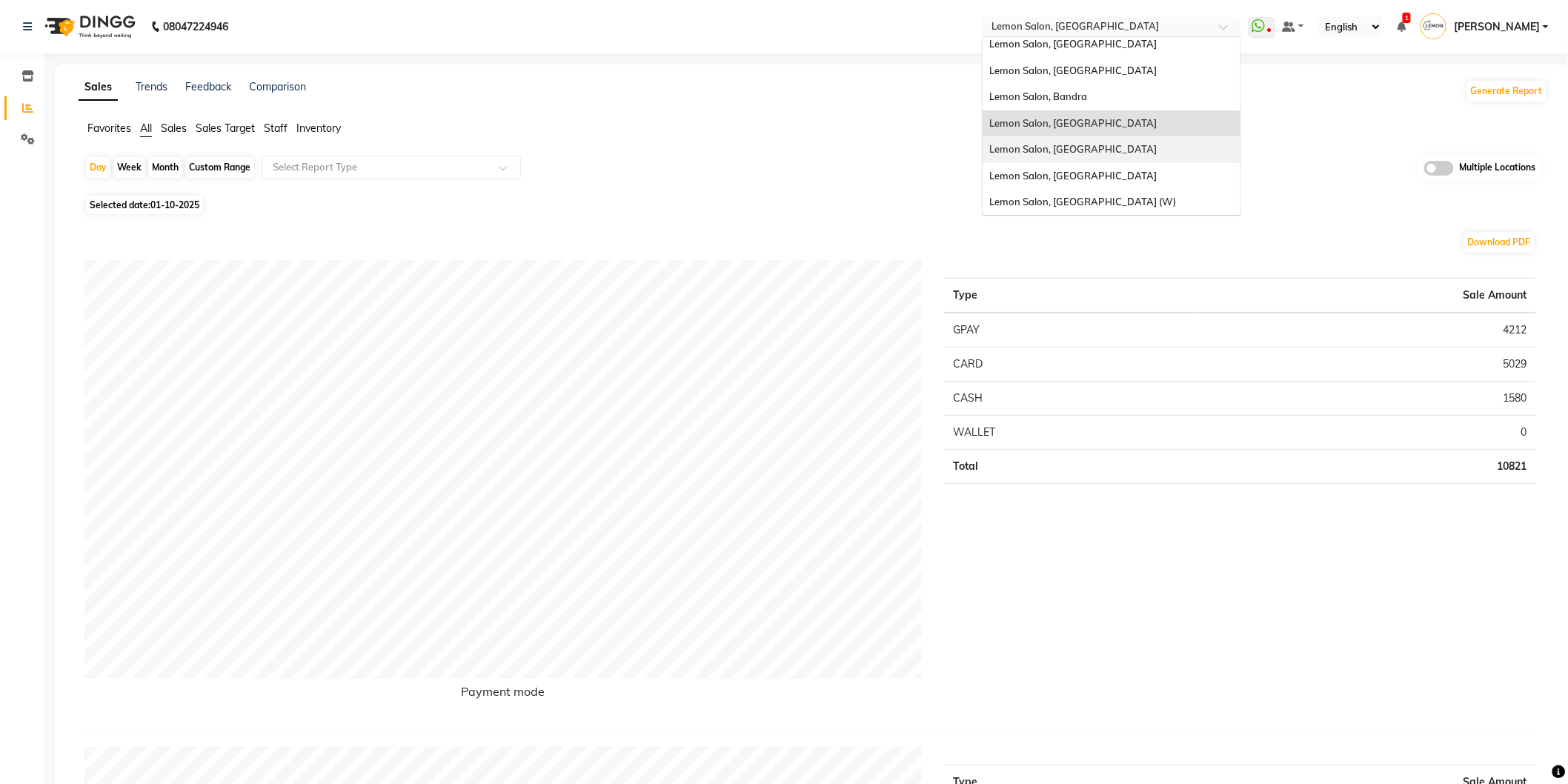
click at [1123, 147] on span "Lemon Salon, Lokhandwala" at bounding box center [1073, 149] width 167 height 12
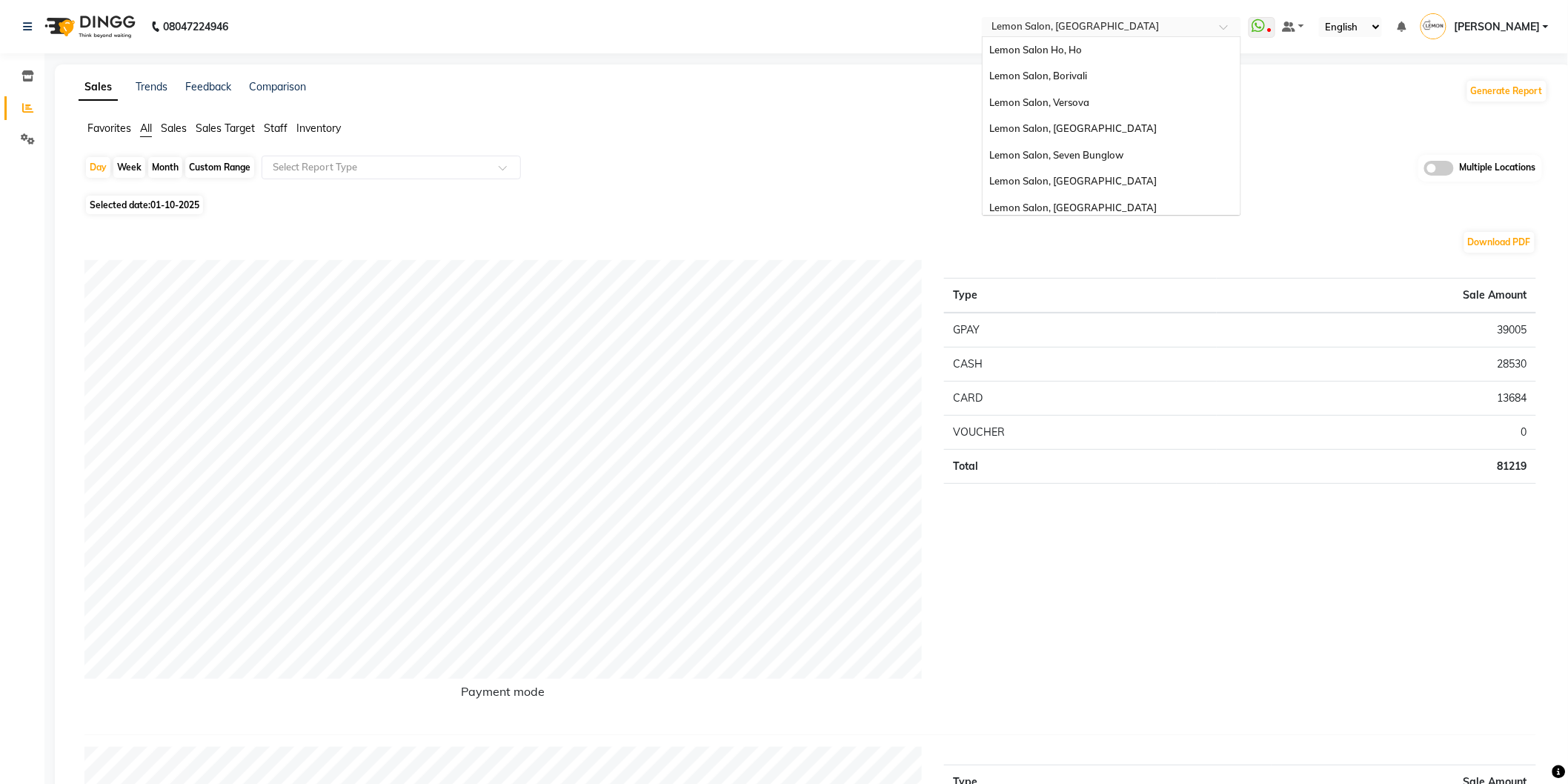
click at [1234, 27] on span at bounding box center [1229, 31] width 19 height 14
click at [1108, 49] on div "Lemon Salon Ho, Ho" at bounding box center [1112, 50] width 258 height 26
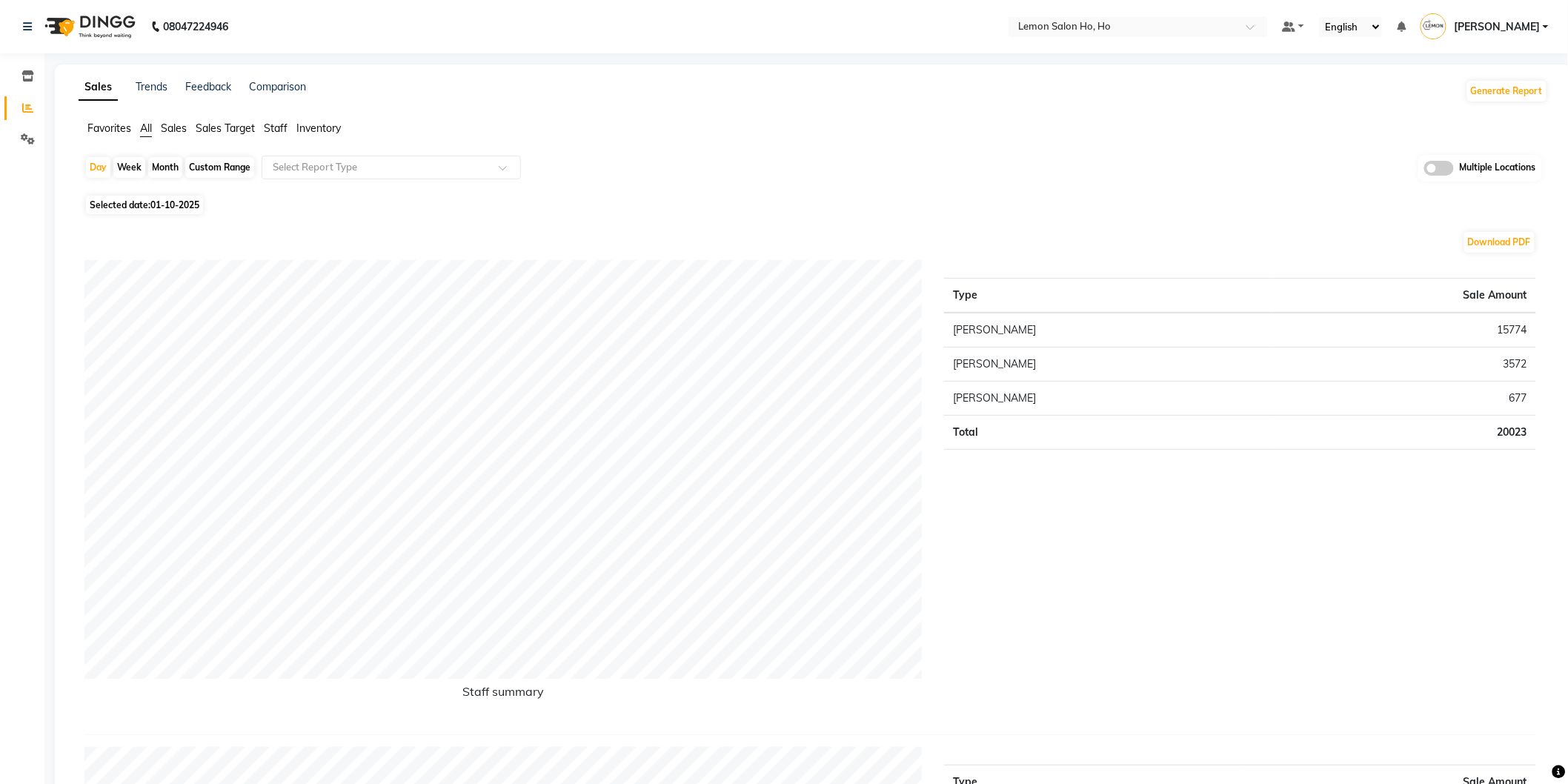
click at [1544, 24] on link "[PERSON_NAME]" at bounding box center [1484, 26] width 128 height 25
click at [1480, 108] on link "Sign out" at bounding box center [1473, 106] width 136 height 23
